Goal: Information Seeking & Learning: Stay updated

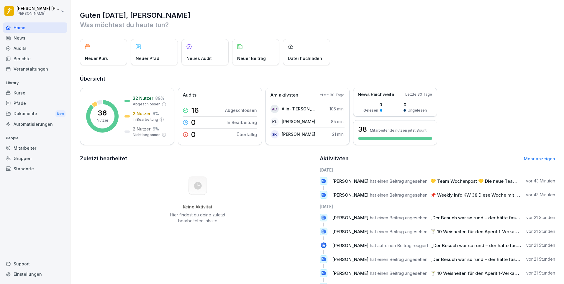
click at [24, 32] on div "Home" at bounding box center [35, 27] width 64 height 10
click at [24, 39] on div "News" at bounding box center [35, 38] width 64 height 10
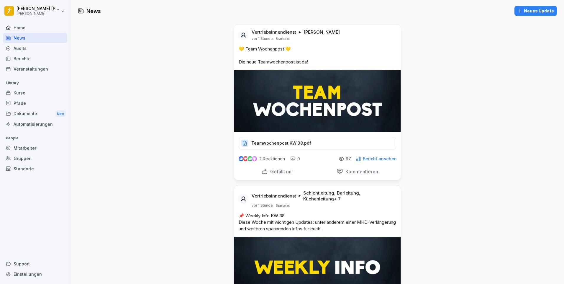
click at [26, 48] on div "Audits" at bounding box center [35, 48] width 64 height 10
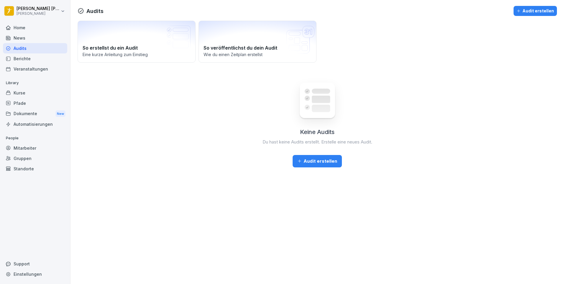
click at [27, 41] on div "News" at bounding box center [35, 38] width 64 height 10
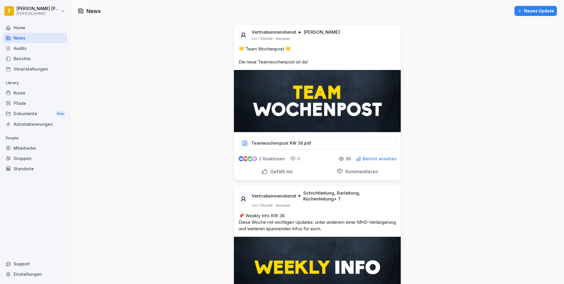
scroll to position [59, 0]
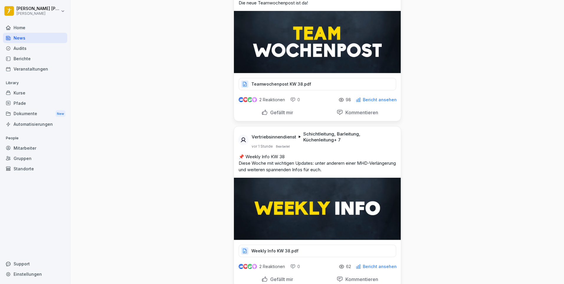
click at [296, 253] on div "Weekly Info KW 38.pdf" at bounding box center [318, 251] width 158 height 12
click at [291, 259] on div "2 Reaktionen 0 62 Bericht ansehen" at bounding box center [317, 265] width 167 height 17
click at [288, 245] on div "Weekly Info KW 38.pdf" at bounding box center [318, 251] width 158 height 12
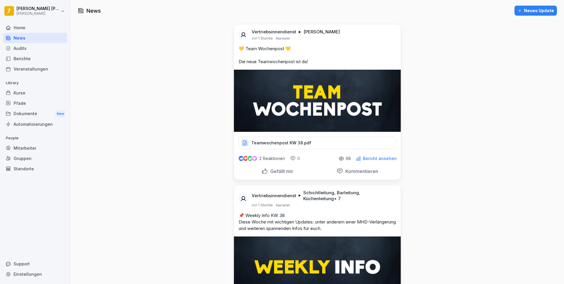
scroll to position [0, 0]
click at [276, 142] on p "Teamwochenpost KW 38.pdf" at bounding box center [281, 143] width 60 height 6
drag, startPoint x: 494, startPoint y: 245, endPoint x: 467, endPoint y: -9, distance: 254.8
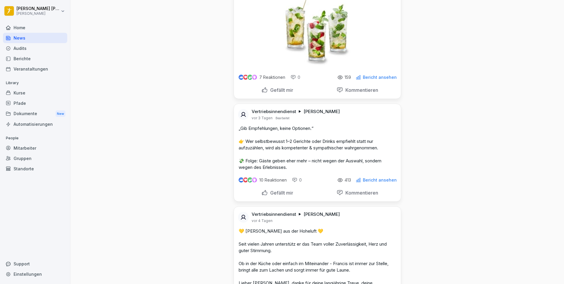
scroll to position [944, 0]
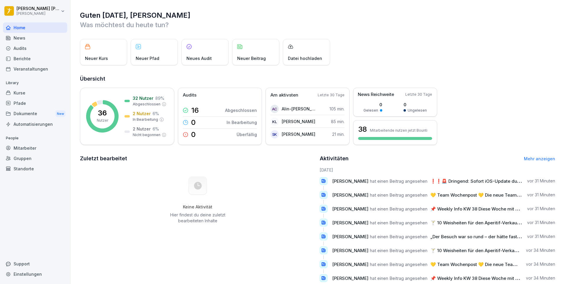
click at [32, 40] on div "News" at bounding box center [35, 38] width 64 height 10
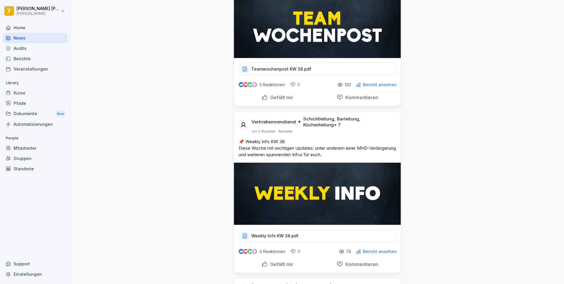
scroll to position [118, 0]
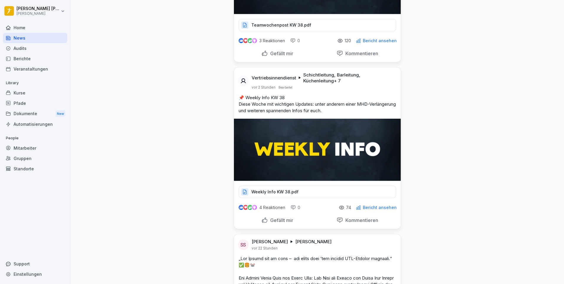
click at [290, 193] on p "Weekly Info KW 38.pdf" at bounding box center [274, 192] width 47 height 6
click at [282, 188] on div "Weekly Info KW 38.pdf" at bounding box center [318, 192] width 158 height 12
